Goal: Task Accomplishment & Management: Manage account settings

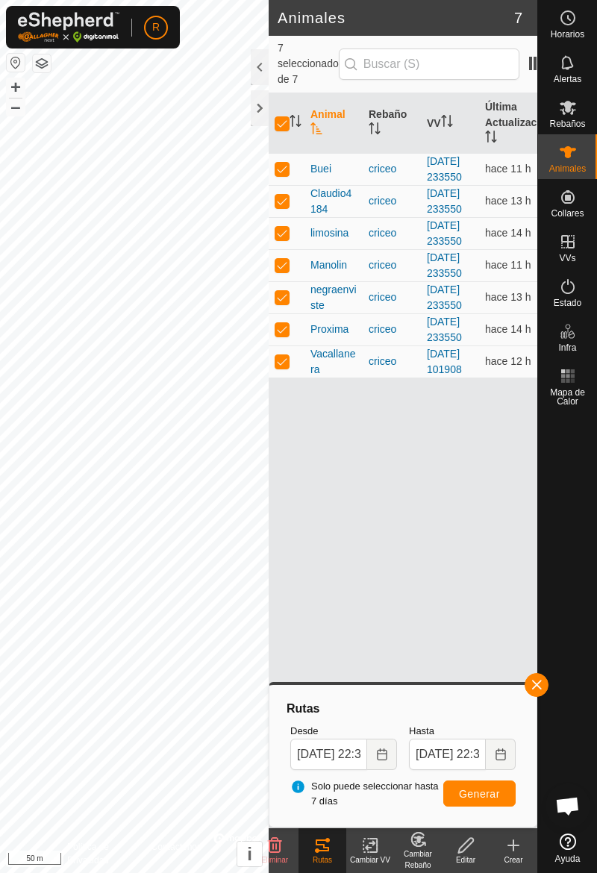
scroll to position [0, 1]
click at [285, 367] on p-checkbox at bounding box center [280, 361] width 15 height 12
checkbox input "false"
click at [288, 346] on td at bounding box center [285, 329] width 36 height 32
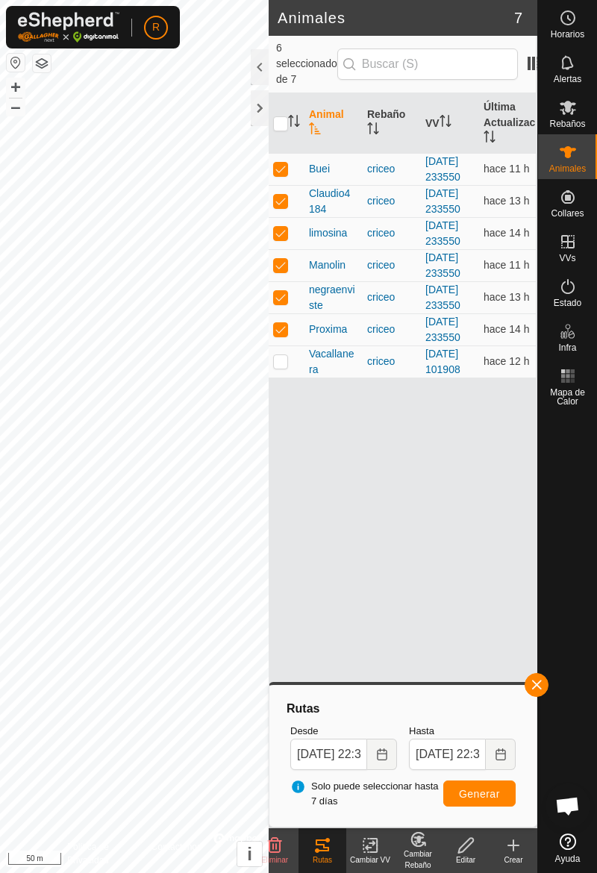
checkbox input "false"
click at [282, 313] on td at bounding box center [285, 297] width 36 height 32
click at [288, 313] on td at bounding box center [285, 297] width 36 height 32
checkbox input "true"
click at [296, 281] on td at bounding box center [285, 265] width 36 height 32
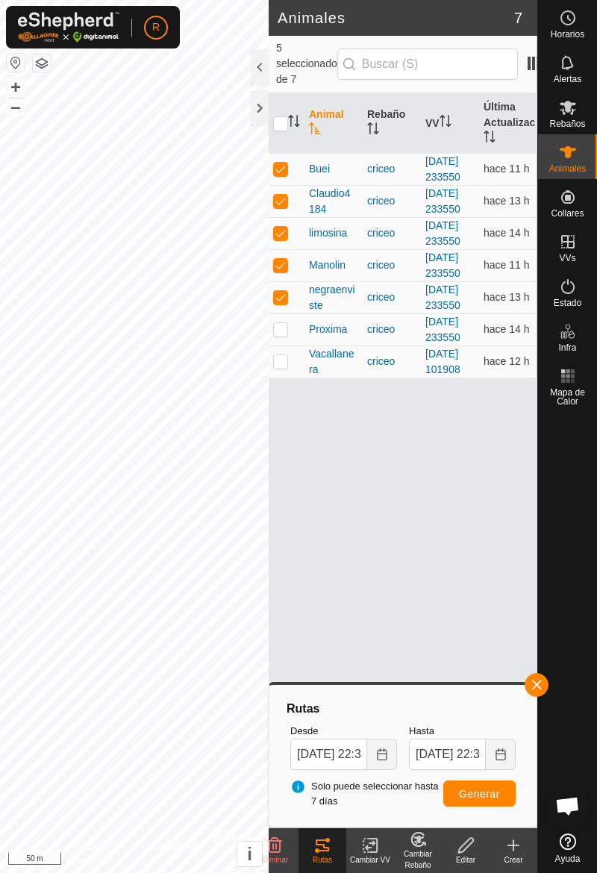
checkbox input "false"
click at [291, 249] on td at bounding box center [285, 233] width 36 height 32
click at [287, 249] on td at bounding box center [285, 233] width 36 height 32
checkbox input "true"
click at [290, 211] on td at bounding box center [285, 201] width 36 height 32
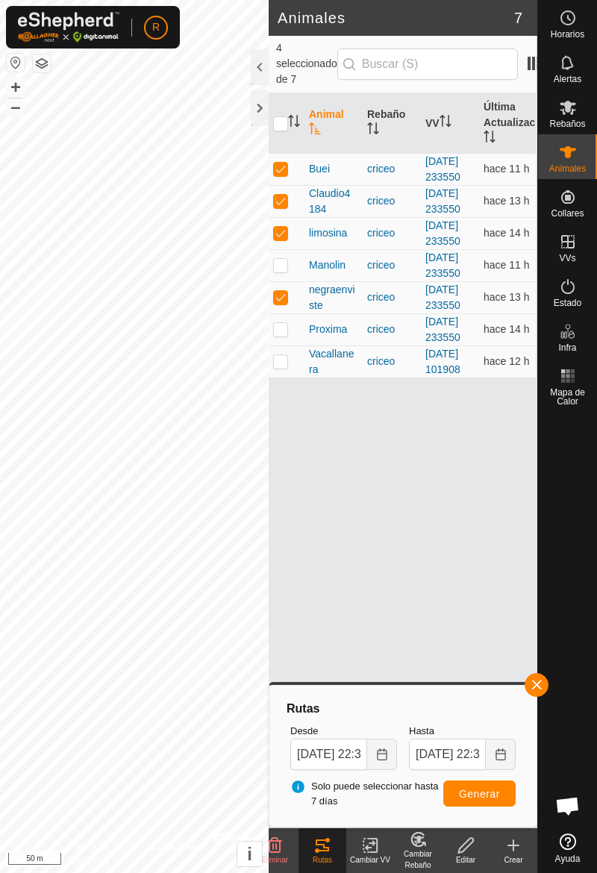
checkbox input "false"
click at [287, 185] on td at bounding box center [285, 169] width 36 height 32
checkbox input "false"
click at [291, 249] on td at bounding box center [285, 233] width 36 height 32
checkbox input "false"
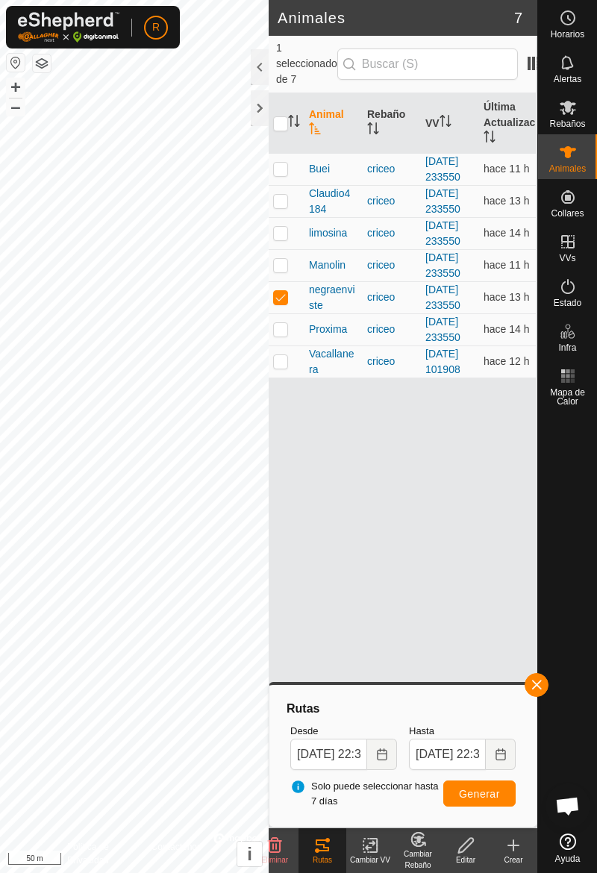
click at [291, 313] on td at bounding box center [285, 297] width 36 height 32
checkbox input "false"
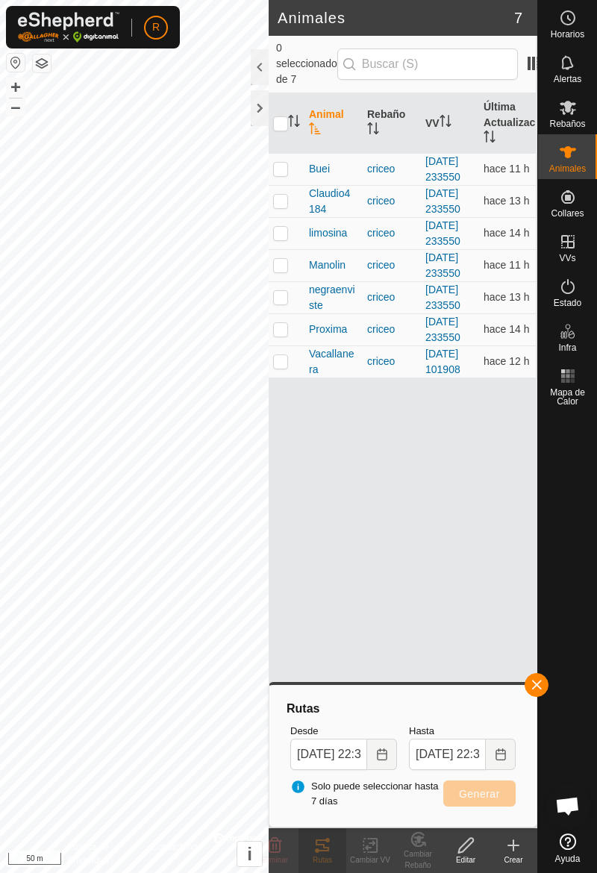
click at [564, 109] on icon at bounding box center [568, 108] width 16 height 14
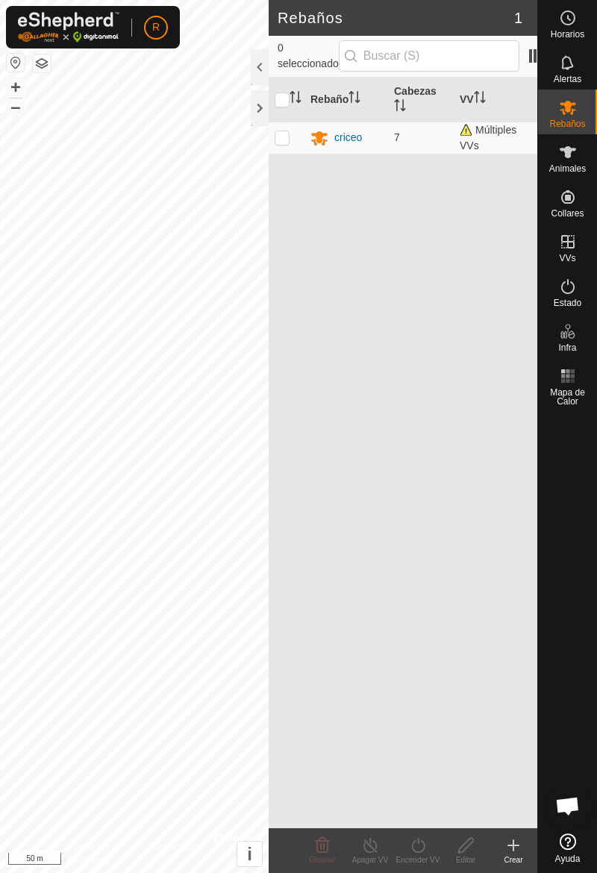
click at [572, 171] on span "Animales" at bounding box center [567, 168] width 37 height 9
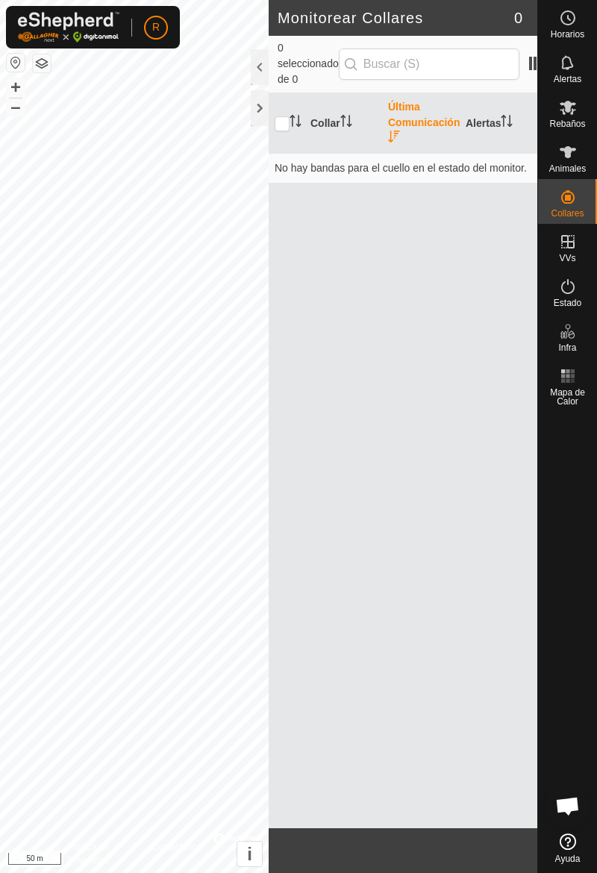
click at [575, 164] on span "Animales" at bounding box center [567, 168] width 37 height 9
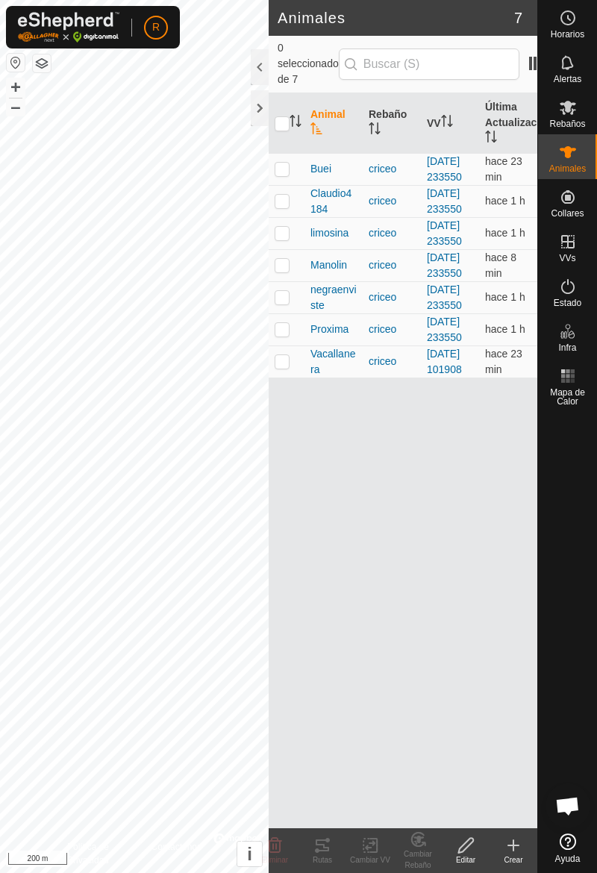
click at [290, 185] on td at bounding box center [287, 169] width 36 height 32
click at [333, 857] on div "Rutas" at bounding box center [323, 860] width 48 height 11
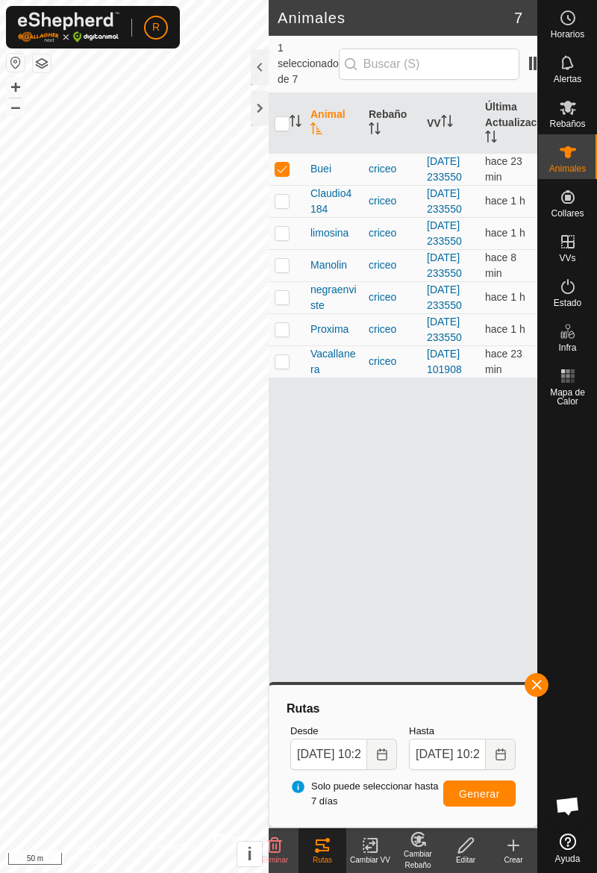
click at [300, 185] on td at bounding box center [287, 169] width 36 height 32
checkbox input "false"
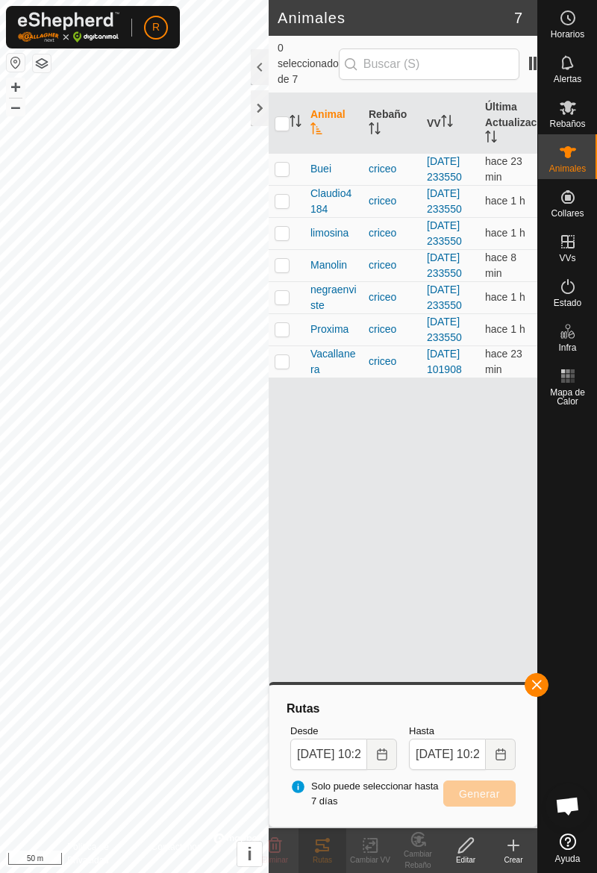
click at [302, 217] on td at bounding box center [287, 201] width 36 height 32
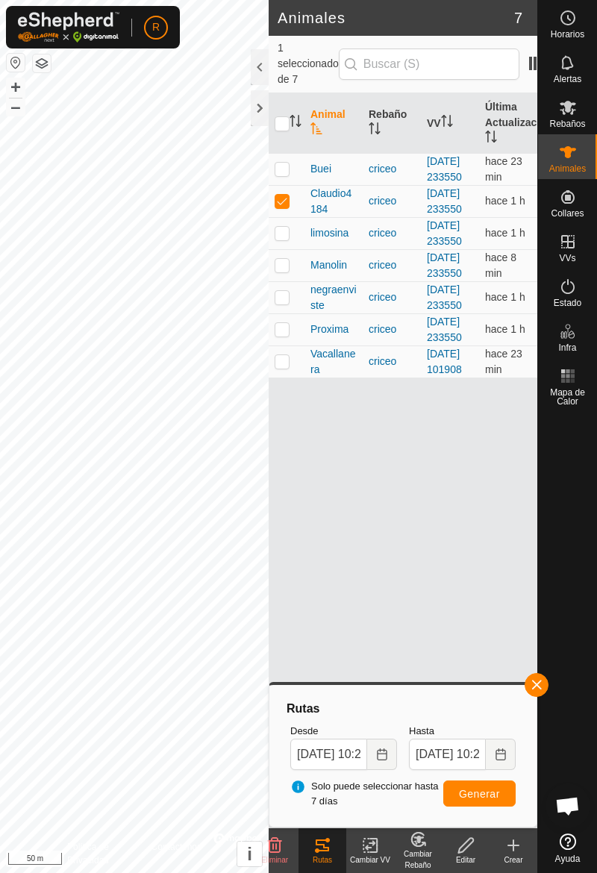
click at [548, 683] on button "button" at bounding box center [537, 685] width 24 height 24
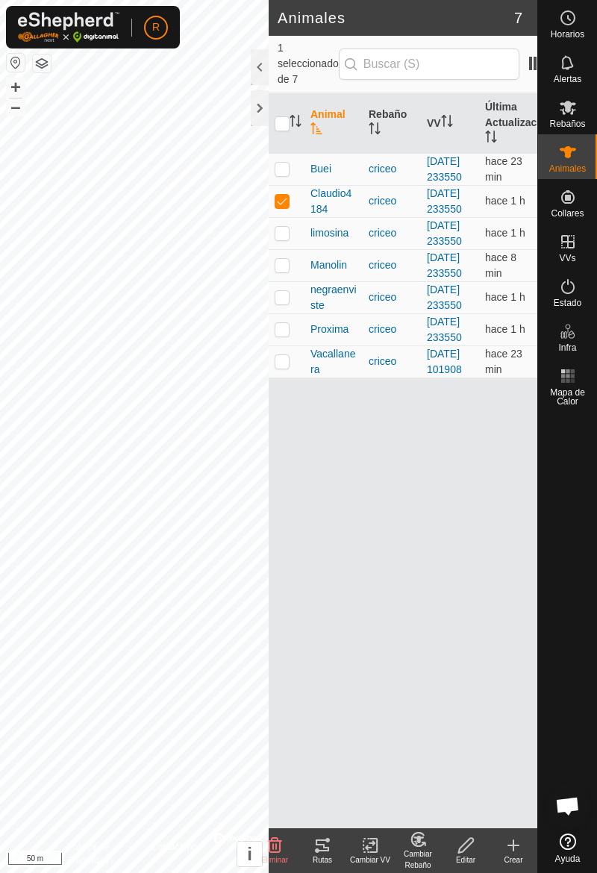
click at [328, 857] on div "Rutas" at bounding box center [323, 860] width 48 height 11
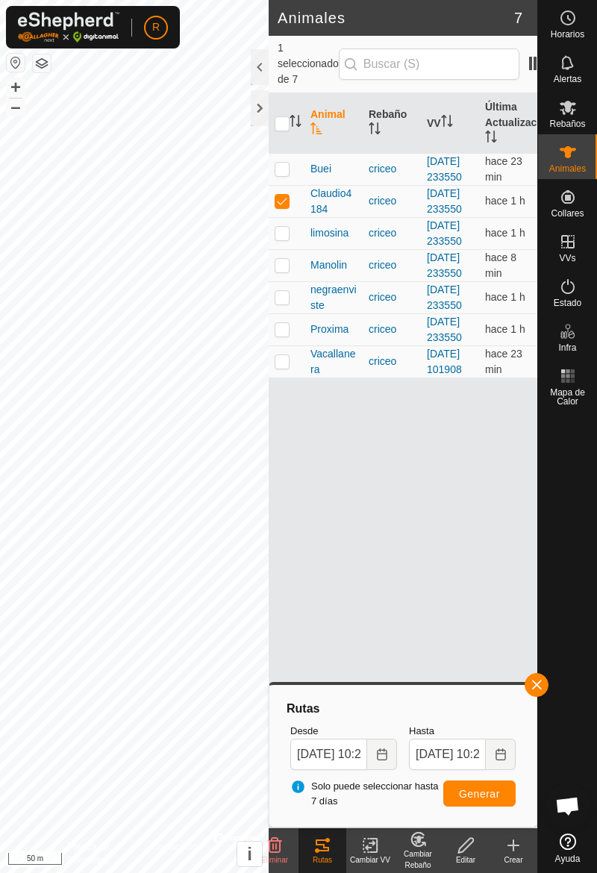
click at [299, 217] on td at bounding box center [287, 201] width 36 height 32
checkbox input "false"
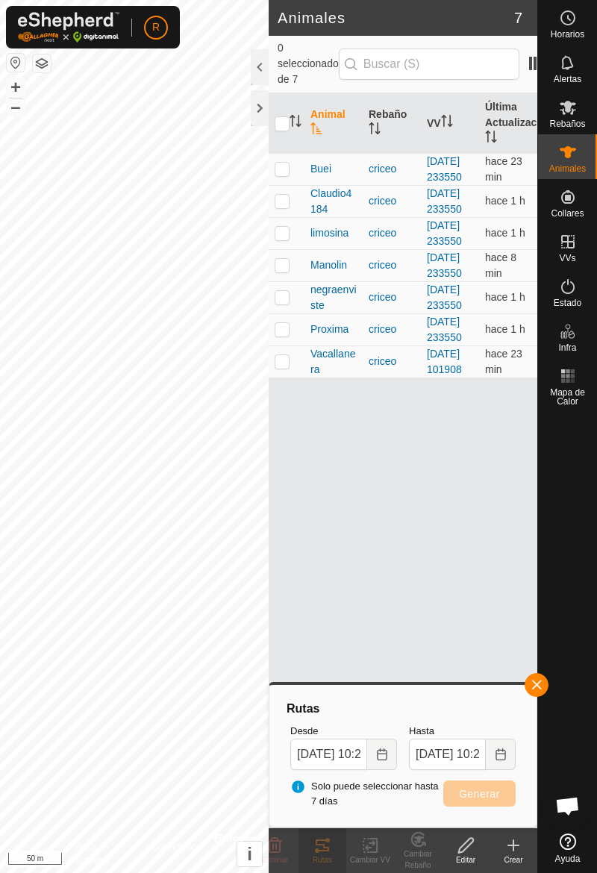
click at [546, 690] on button "button" at bounding box center [537, 685] width 24 height 24
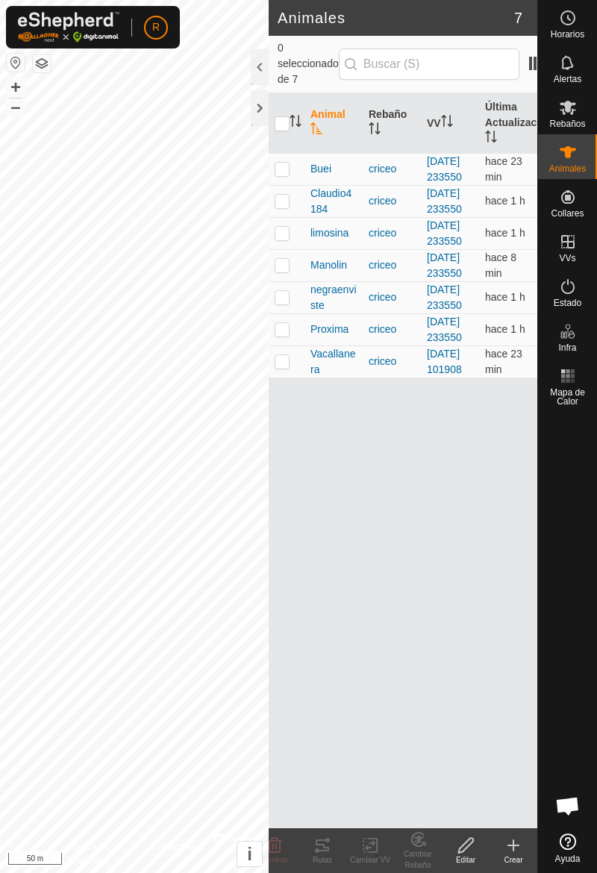
click at [294, 249] on td at bounding box center [287, 233] width 36 height 32
click at [334, 855] on div "Rutas" at bounding box center [323, 860] width 48 height 11
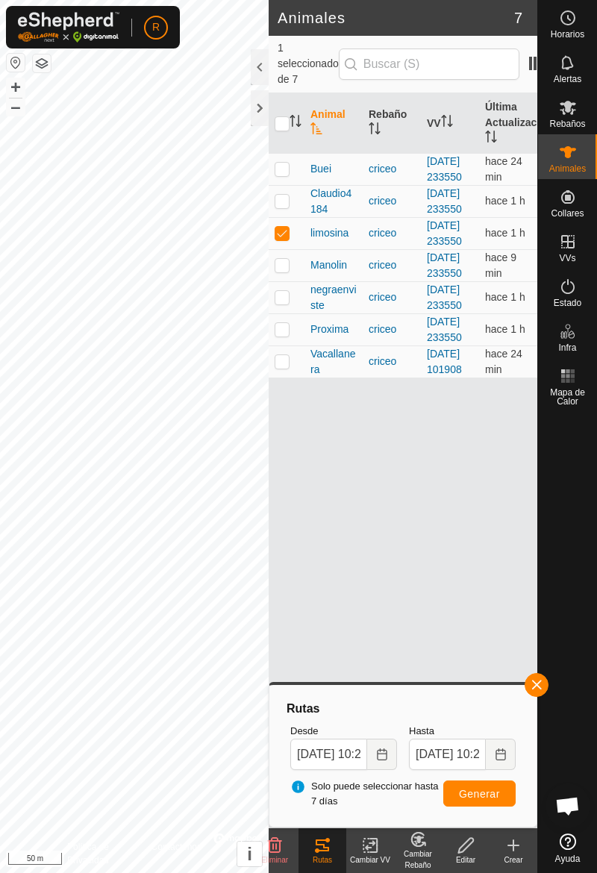
click at [296, 249] on td at bounding box center [287, 233] width 36 height 32
checkbox input "false"
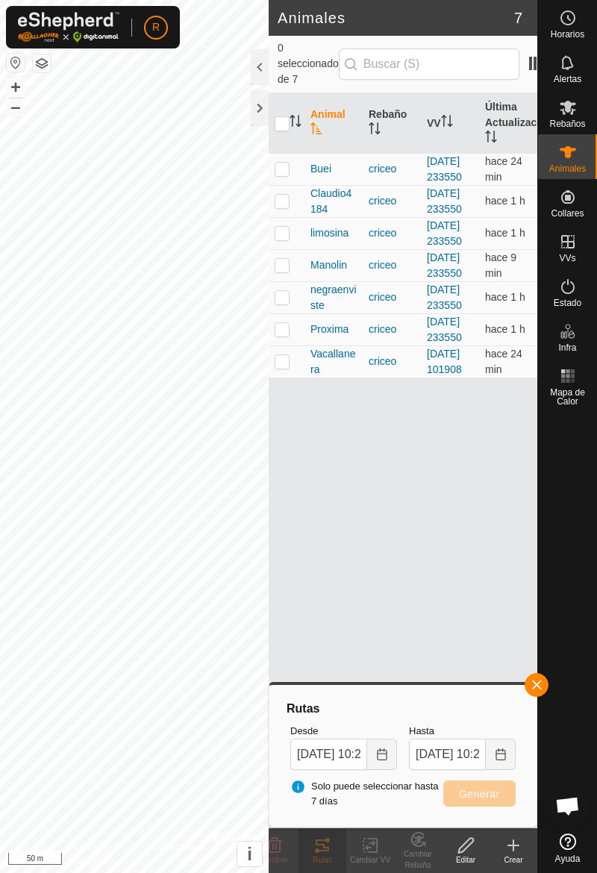
click at [544, 684] on button "button" at bounding box center [537, 685] width 24 height 24
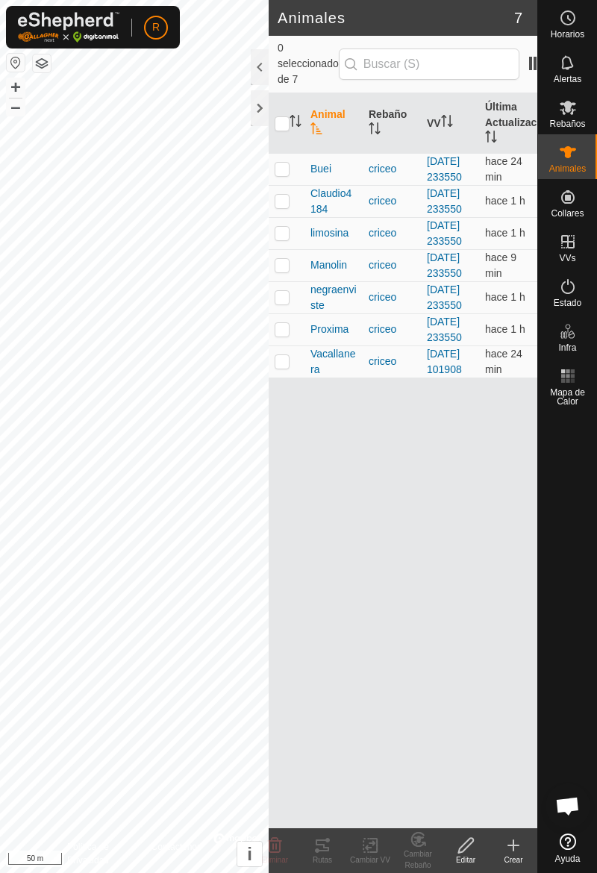
click at [291, 281] on td at bounding box center [287, 265] width 36 height 32
click at [331, 857] on div "Rutas" at bounding box center [323, 860] width 48 height 11
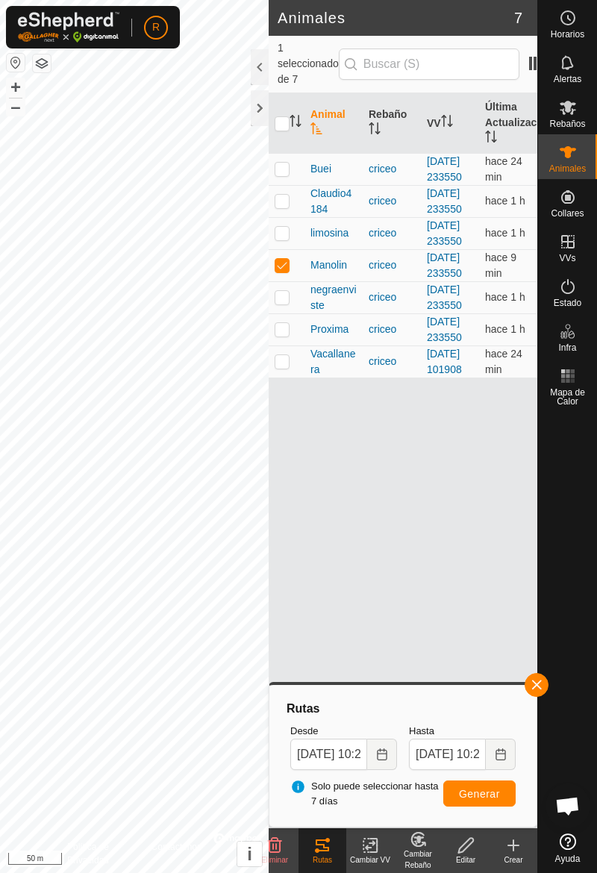
click at [296, 281] on td at bounding box center [287, 265] width 36 height 32
checkbox input "false"
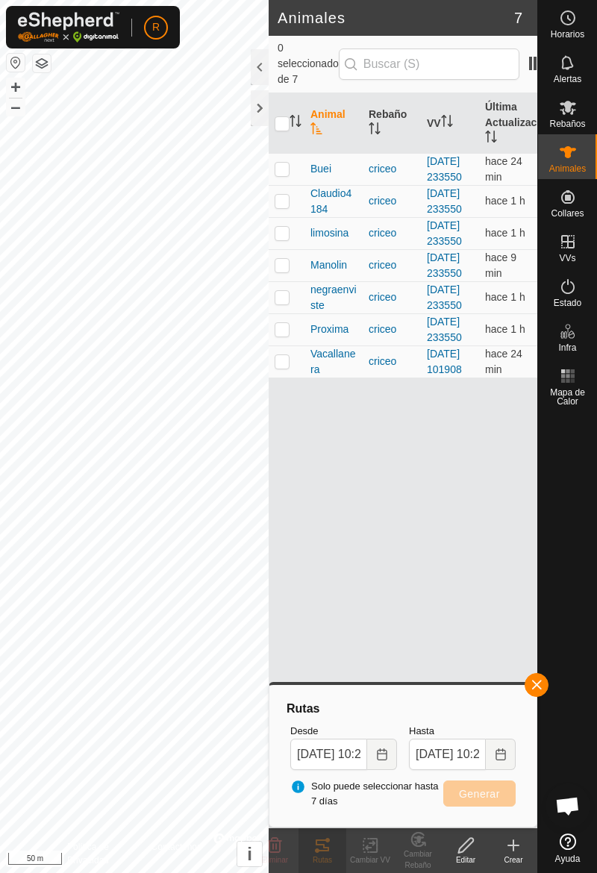
click at [544, 688] on button "button" at bounding box center [537, 685] width 24 height 24
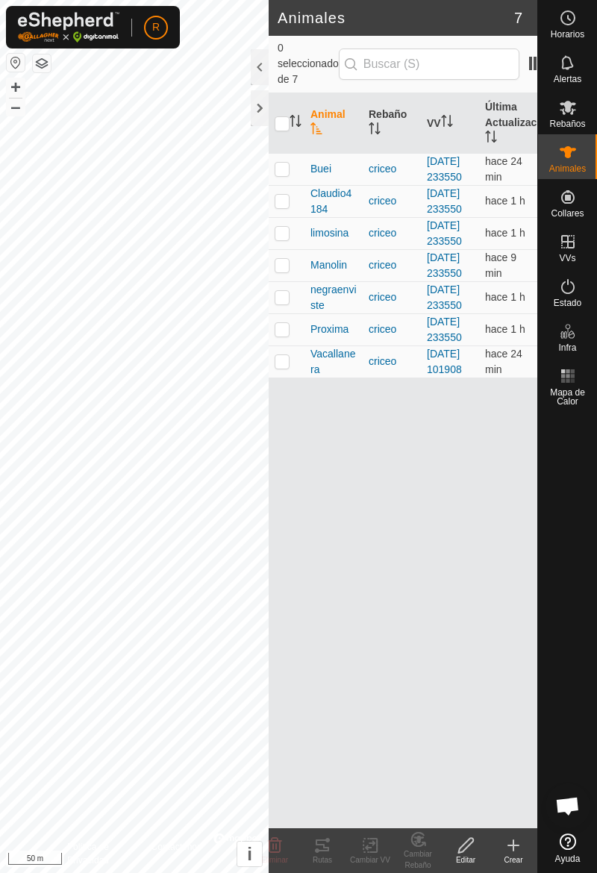
click at [290, 313] on td at bounding box center [287, 297] width 36 height 32
click at [334, 852] on tracks-svg-icon at bounding box center [323, 846] width 48 height 18
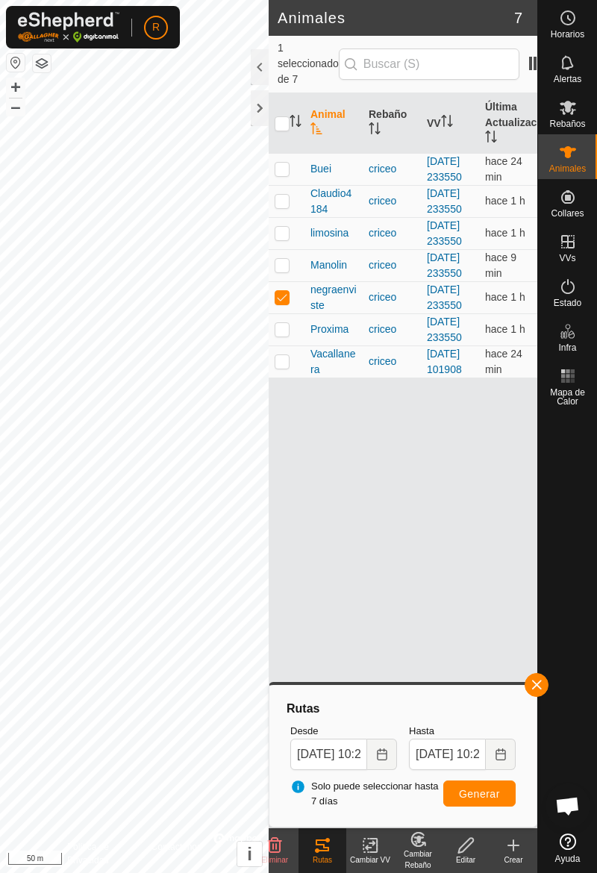
click at [297, 313] on td at bounding box center [287, 297] width 36 height 32
checkbox input "false"
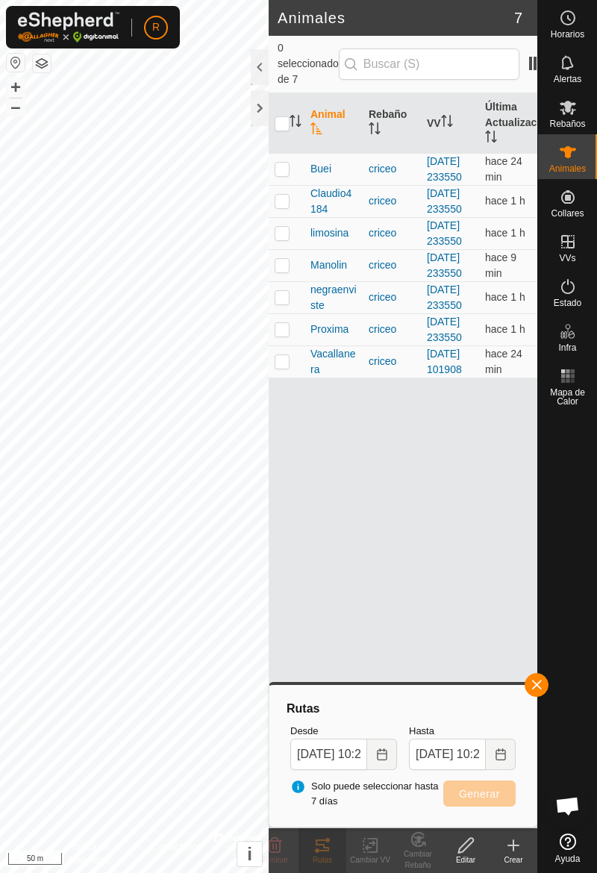
click at [546, 685] on button "button" at bounding box center [537, 685] width 24 height 24
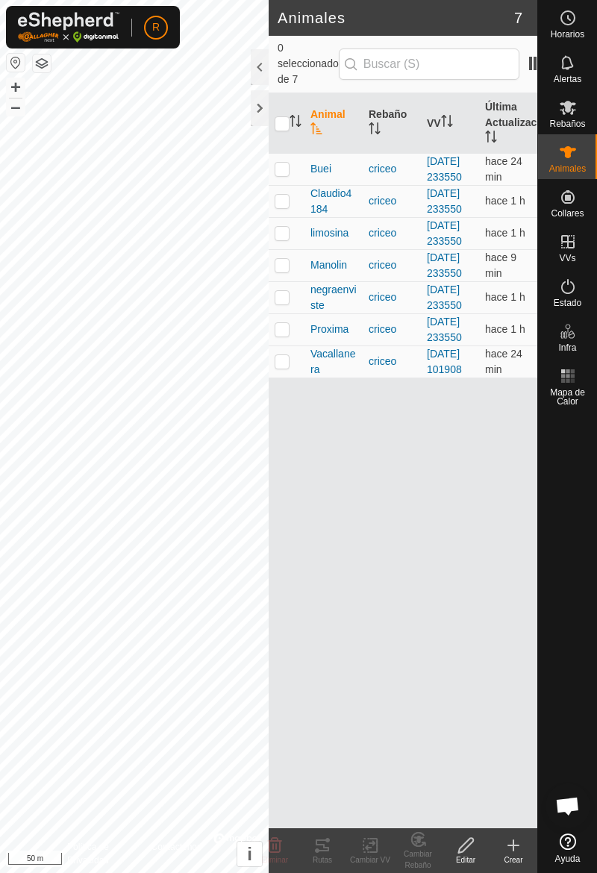
click at [295, 346] on td at bounding box center [287, 329] width 36 height 32
click at [329, 849] on icon at bounding box center [322, 846] width 18 height 18
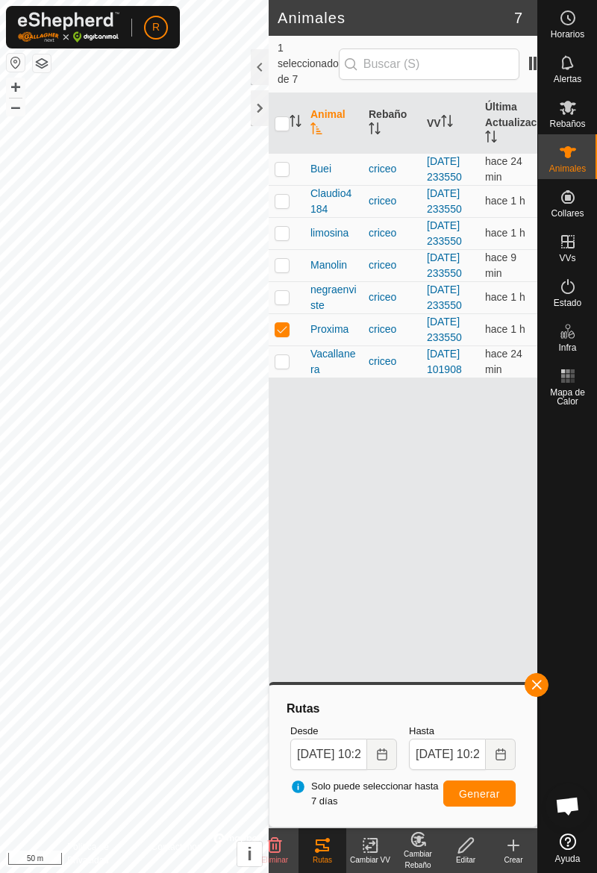
click at [291, 346] on td at bounding box center [287, 329] width 36 height 32
checkbox input "false"
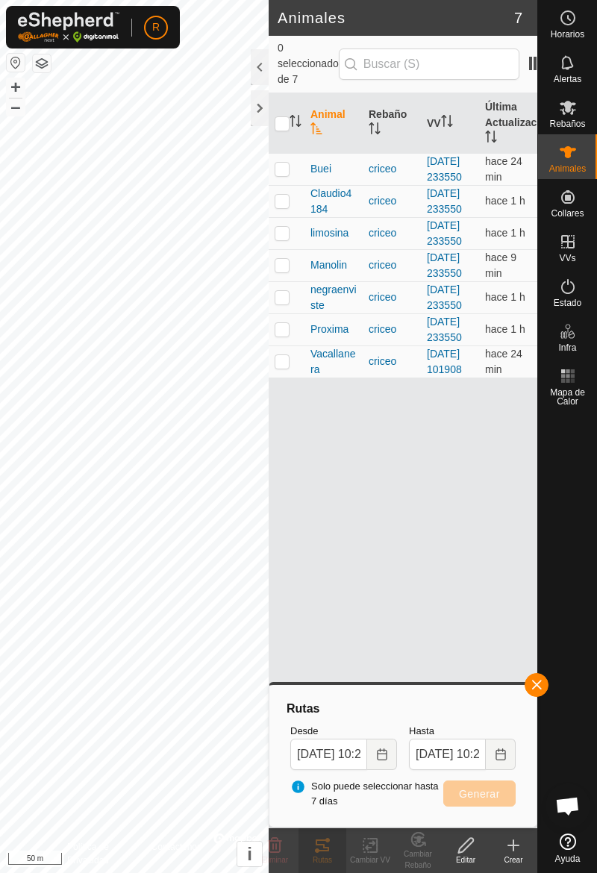
click at [547, 690] on button "button" at bounding box center [537, 685] width 24 height 24
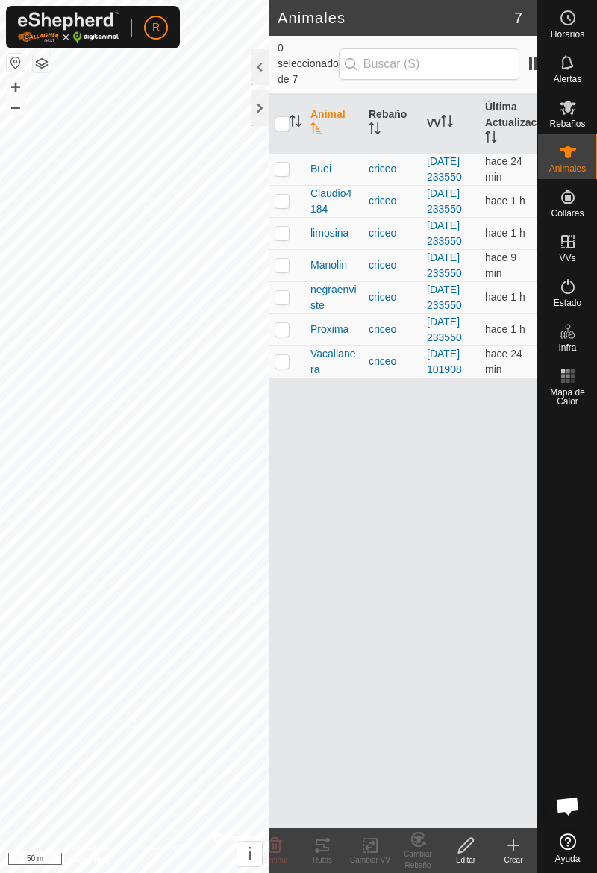
click at [296, 378] on td at bounding box center [287, 362] width 36 height 32
click at [330, 855] on div "Rutas" at bounding box center [323, 860] width 48 height 11
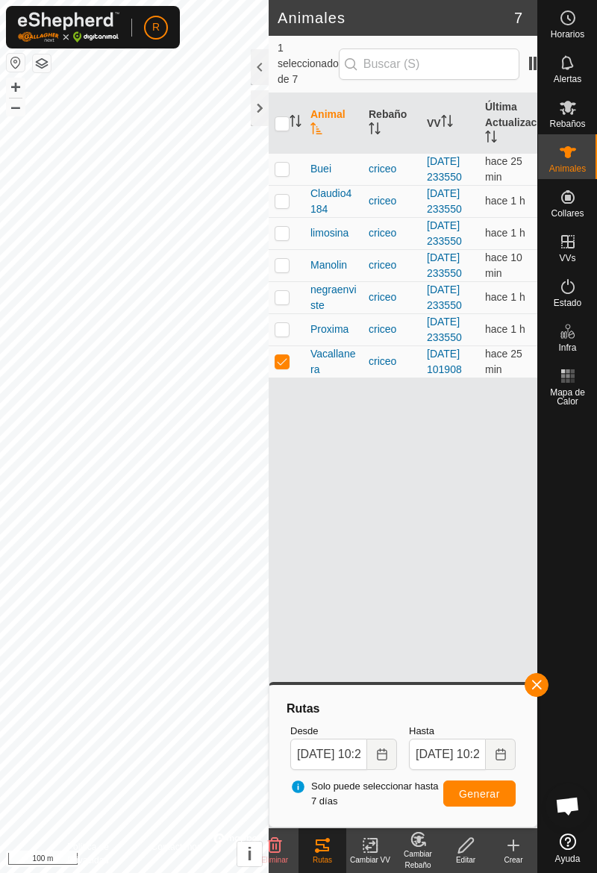
click at [546, 690] on button "button" at bounding box center [537, 685] width 24 height 24
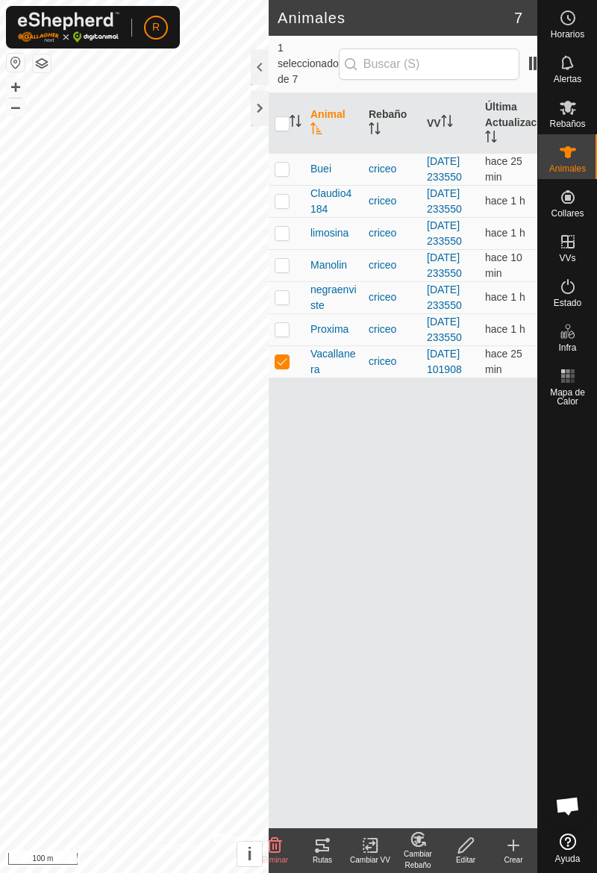
click at [299, 378] on td at bounding box center [287, 362] width 36 height 32
checkbox input "false"
